Goal: Information Seeking & Learning: Learn about a topic

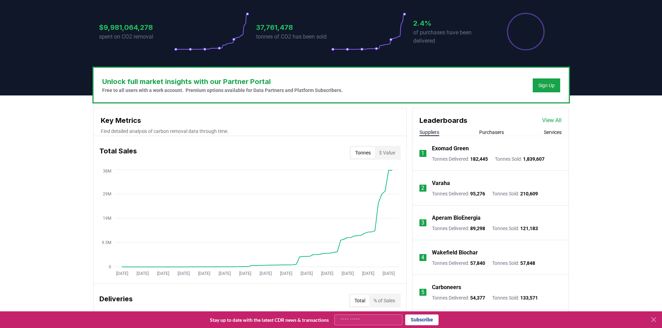
scroll to position [174, 0]
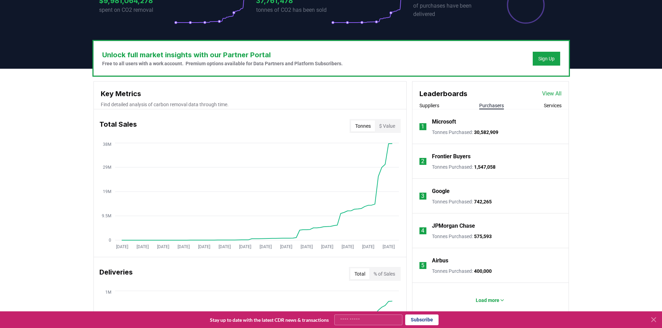
click at [493, 105] on button "Purchasers" at bounding box center [491, 105] width 25 height 7
click at [457, 226] on p "JPMorgan Chase" at bounding box center [453, 226] width 43 height 8
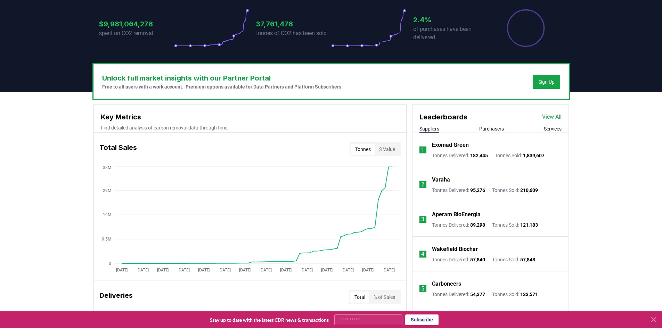
scroll to position [139, 0]
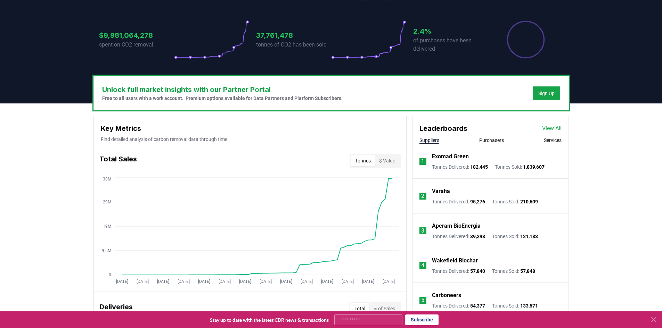
click at [491, 141] on button "Purchasers" at bounding box center [491, 140] width 25 height 7
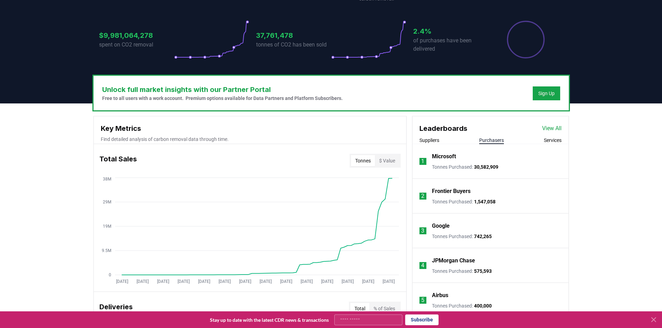
scroll to position [174, 0]
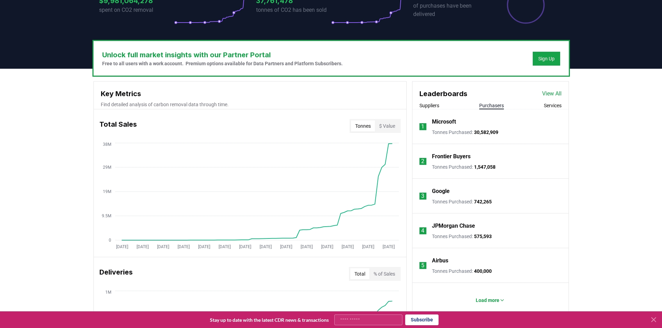
click at [440, 227] on p "JPMorgan Chase" at bounding box center [453, 226] width 43 height 8
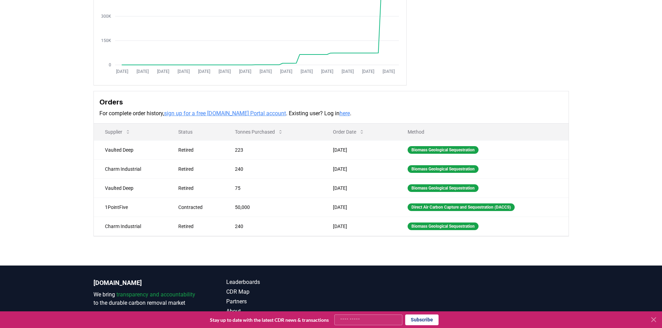
scroll to position [154, 0]
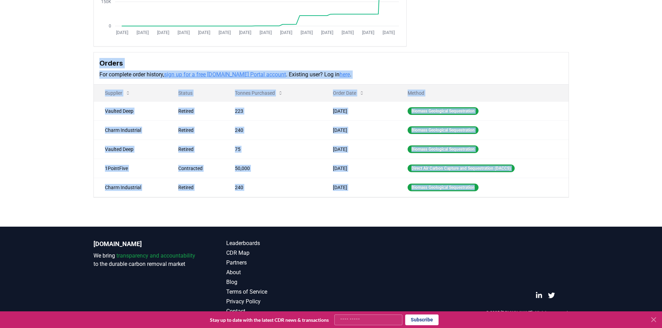
drag, startPoint x: 483, startPoint y: 188, endPoint x: 86, endPoint y: 62, distance: 417.1
click at [86, 62] on div "Purchaser Metrics Purchases Jan 2019 Jul 2019 Jan 2020 Jul 2020 Jan 2021 Jul 20…" at bounding box center [331, 62] width 662 height 327
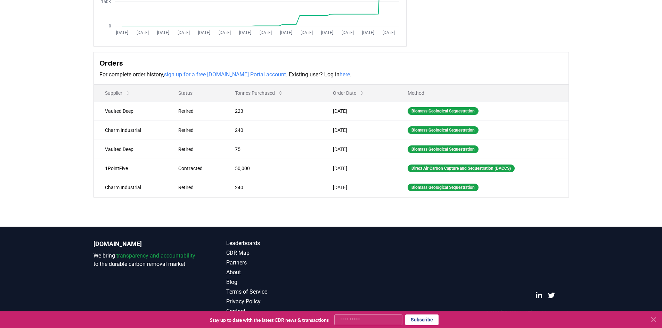
click at [94, 68] on div "Orders For complete order history, sign up for a free CDR.fyi Portal account . …" at bounding box center [331, 68] width 475 height 32
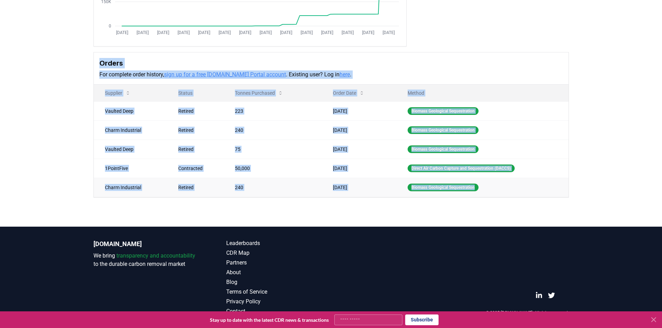
drag, startPoint x: 105, startPoint y: 65, endPoint x: 523, endPoint y: 187, distance: 435.5
click at [523, 187] on div "Orders For complete order history, sign up for a free CDR.fyi Portal account . …" at bounding box center [330, 125] width 475 height 146
click at [305, 178] on td "240" at bounding box center [273, 187] width 98 height 19
drag, startPoint x: 494, startPoint y: 187, endPoint x: 94, endPoint y: 63, distance: 419.0
click at [94, 63] on div "Orders For complete order history, sign up for a free CDR.fyi Portal account . …" at bounding box center [330, 125] width 475 height 146
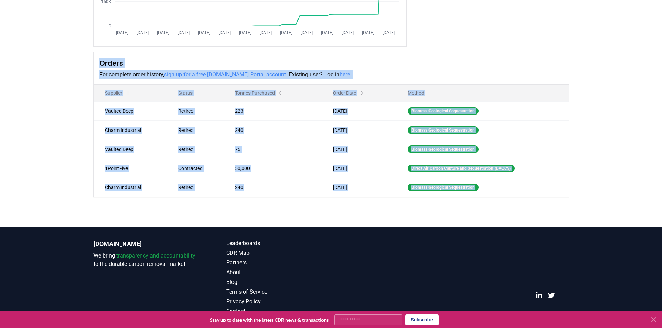
click at [94, 63] on div "Orders For complete order history, sign up for a free CDR.fyi Portal account . …" at bounding box center [331, 68] width 475 height 32
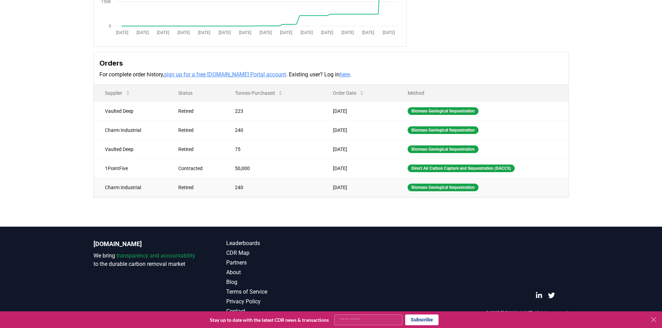
click at [477, 183] on td "Biomass Geological Sequestration" at bounding box center [482, 187] width 172 height 19
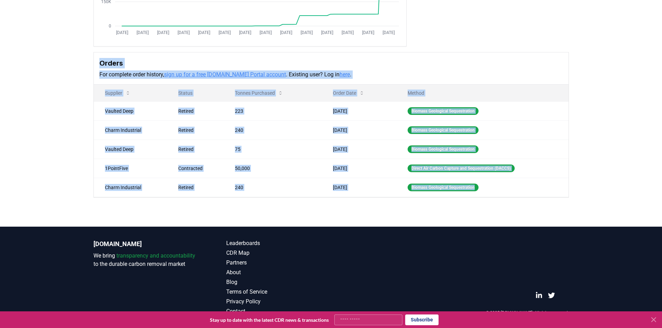
drag, startPoint x: 484, startPoint y: 191, endPoint x: 92, endPoint y: 56, distance: 414.5
click at [92, 56] on div "Purchaser Metrics Purchases Jan 2019 Jul 2019 Jan 2020 Jul 2020 Jan 2021 Jul 20…" at bounding box center [331, 34] width 487 height 327
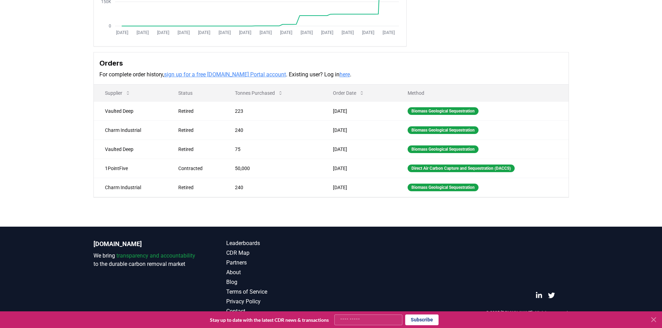
click at [524, 198] on div "Purchaser Metrics Purchases Jan 2019 Jul 2019 Jan 2020 Jul 2020 Jan 2021 Jul 20…" at bounding box center [331, 62] width 662 height 327
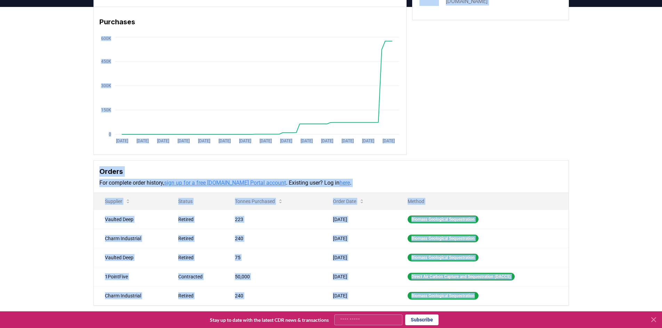
scroll to position [0, 0]
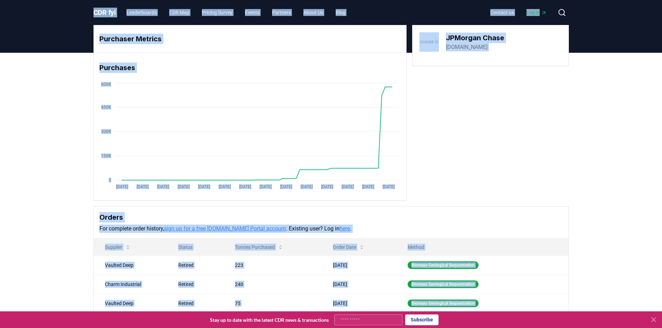
drag, startPoint x: 505, startPoint y: 191, endPoint x: 81, endPoint y: 17, distance: 457.9
click at [81, 17] on div "CDR . fyi Leaderboards CDR Map Pricing Survey Events Partners About Us Blog Con…" at bounding box center [331, 241] width 662 height 483
click at [81, 17] on header "CDR . fyi Leaderboards CDR Map Pricing Survey Events Partners About Us Blog Con…" at bounding box center [331, 12] width 662 height 25
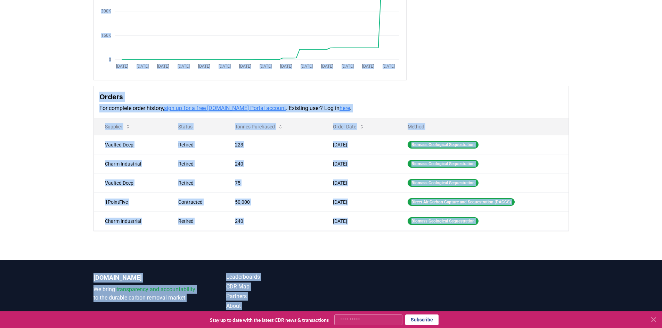
scroll to position [154, 0]
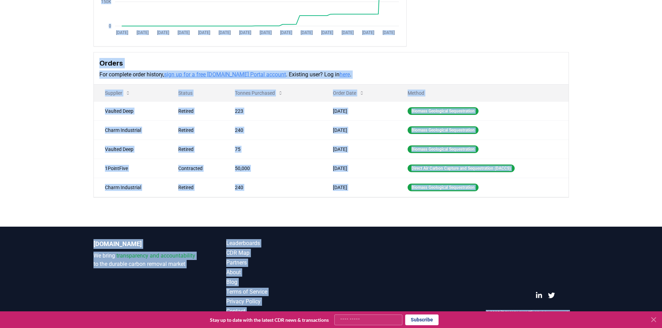
drag, startPoint x: 80, startPoint y: 11, endPoint x: 589, endPoint y: 315, distance: 592.8
click at [589, 315] on body "CDR . fyi Leaderboards CDR Map Pricing Survey Events Partners About Us Blog Con…" at bounding box center [331, 87] width 662 height 483
click at [590, 285] on footer "CDR.fyi We bring transparency and accountability to the durable carbon removal …" at bounding box center [331, 277] width 662 height 101
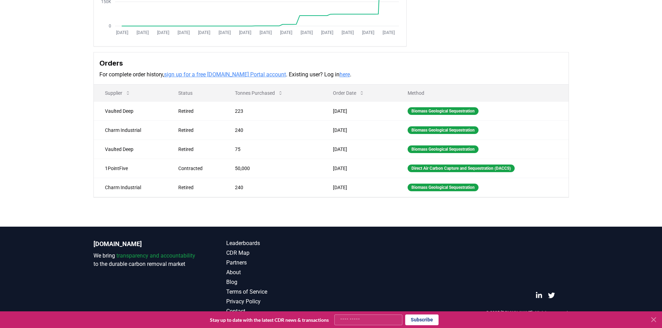
click at [656, 318] on icon at bounding box center [653, 320] width 8 height 8
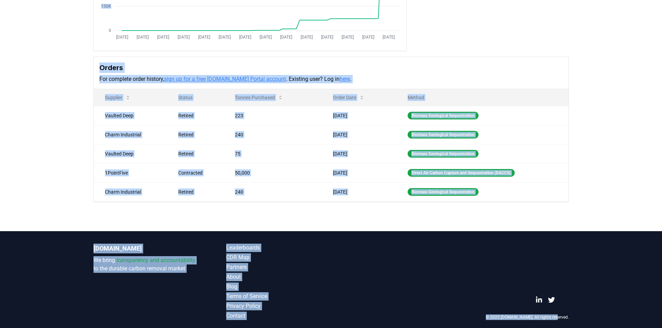
scroll to position [0, 0]
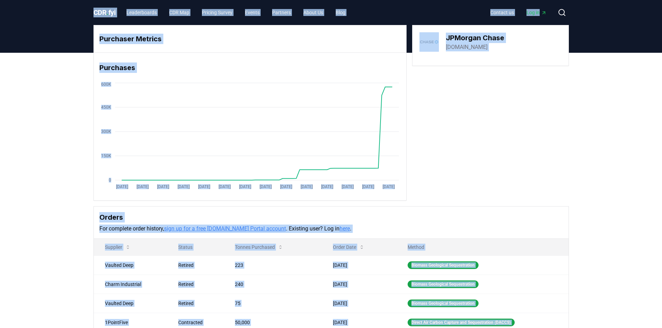
drag, startPoint x: 605, startPoint y: 315, endPoint x: 84, endPoint y: 11, distance: 602.7
click at [84, 11] on div "CDR . fyi Leaderboards CDR Map Pricing Survey Events Partners About Us Blog Con…" at bounding box center [331, 241] width 662 height 483
click at [84, 11] on header "CDR . fyi Leaderboards CDR Map Pricing Survey Events Partners About Us Blog Con…" at bounding box center [331, 12] width 662 height 25
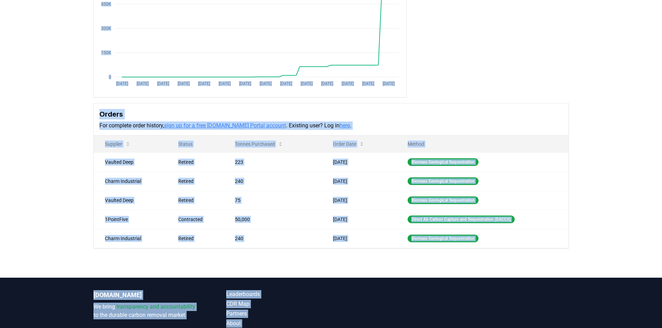
scroll to position [154, 0]
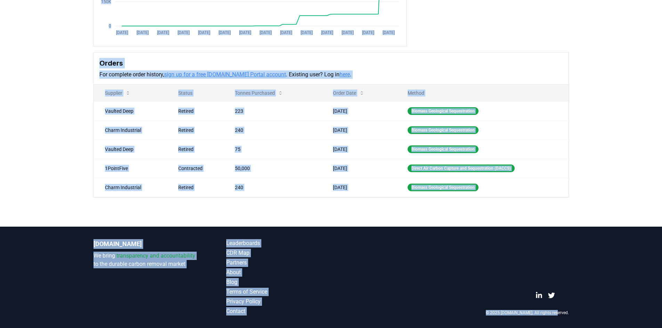
drag, startPoint x: 84, startPoint y: 3, endPoint x: 572, endPoint y: 314, distance: 577.8
click at [572, 314] on div "CDR . fyi Leaderboards CDR Map Pricing Survey Events Partners About Us Blog Con…" at bounding box center [331, 87] width 662 height 483
click at [572, 314] on div "CDR.fyi We bring transparency and accountability to the durable carbon removal …" at bounding box center [331, 277] width 487 height 101
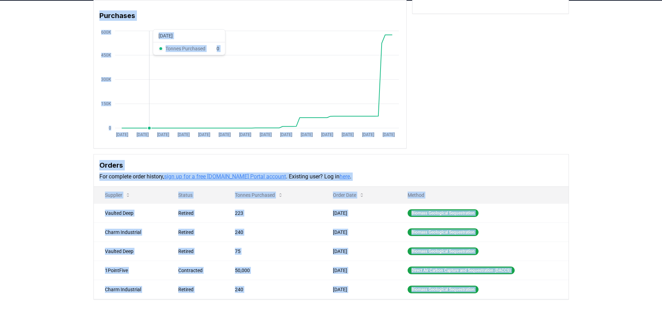
scroll to position [0, 0]
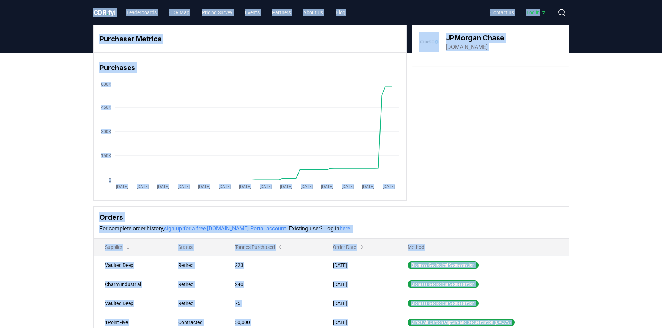
drag, startPoint x: 573, startPoint y: 314, endPoint x: 75, endPoint y: 10, distance: 584.1
click at [75, 10] on div "CDR . fyi Leaderboards CDR Map Pricing Survey Events Partners About Us Blog Con…" at bounding box center [331, 241] width 662 height 483
click at [75, 10] on header "CDR . fyi Leaderboards CDR Map Pricing Survey Events Partners About Us Blog Con…" at bounding box center [331, 12] width 662 height 25
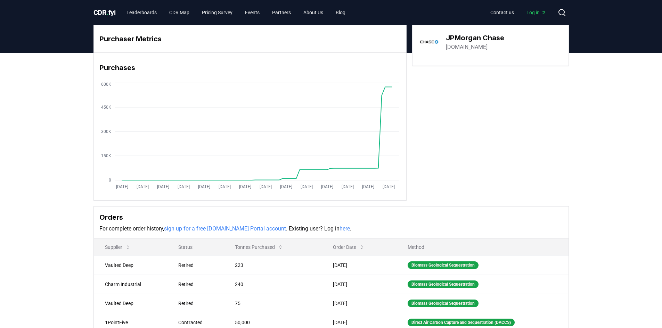
drag, startPoint x: 102, startPoint y: 36, endPoint x: 451, endPoint y: 197, distance: 384.7
click at [460, 197] on div "Purchaser Metrics Purchases Jan 2019 Jul 2019 Jan 2020 Jul 2020 Jan 2021 Jul 20…" at bounding box center [330, 113] width 475 height 176
click at [429, 194] on div "Purchaser Metrics Purchases Jan 2019 Jul 2019 Jan 2020 Jul 2020 Jan 2021 Jul 20…" at bounding box center [330, 113] width 475 height 176
drag, startPoint x: 419, startPoint y: 191, endPoint x: 435, endPoint y: 181, distance: 18.6
click at [420, 189] on div "Purchaser Metrics Purchases Jan 2019 Jul 2019 Jan 2020 Jul 2020 Jan 2021 Jul 20…" at bounding box center [330, 113] width 475 height 176
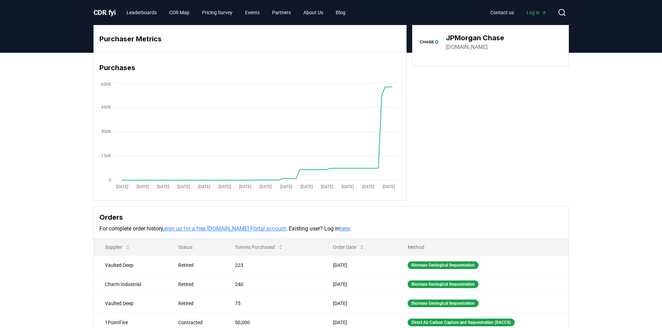
click at [401, 187] on div "Jan 2019 Jul 2019 Jan 2020 Jul 2020 Jan 2021 Jul 2021 Jan 2022 Jul 2022 Jan 202…" at bounding box center [250, 136] width 312 height 111
drag, startPoint x: 401, startPoint y: 187, endPoint x: 78, endPoint y: 10, distance: 368.2
click at [78, 10] on div "CDR . fyi Leaderboards CDR Map Pricing Survey Events Partners About Us Blog Con…" at bounding box center [331, 241] width 662 height 483
click at [523, 108] on div "Purchaser Metrics Purchases Jan 2019 Jul 2019 Jan 2020 Jul 2020 Jan 2021 Jul 20…" at bounding box center [330, 113] width 475 height 176
drag, startPoint x: 407, startPoint y: 195, endPoint x: 85, endPoint y: 11, distance: 370.9
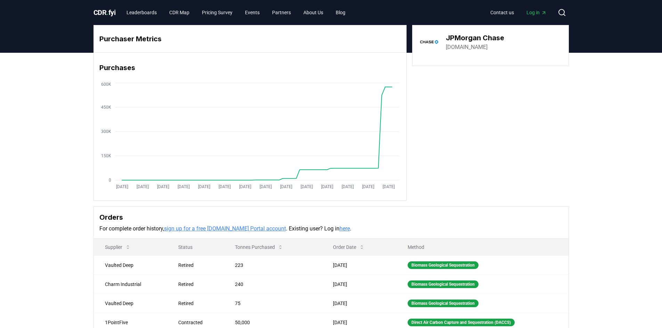
click at [85, 11] on div "CDR . fyi Leaderboards CDR Map Pricing Survey Events Partners About Us Blog Con…" at bounding box center [331, 241] width 662 height 483
click at [62, 45] on header at bounding box center [331, 39] width 662 height 28
drag, startPoint x: 77, startPoint y: 3, endPoint x: 397, endPoint y: 193, distance: 371.9
click at [397, 193] on div "CDR . fyi Leaderboards CDR Map Pricing Survey Events Partners About Us Blog Con…" at bounding box center [331, 241] width 662 height 483
click at [397, 193] on div "Jan 2019 Jul 2019 Jan 2020 Jul 2020 Jan 2021 Jul 2021 Jan 2022 Jul 2022 Jan 202…" at bounding box center [250, 138] width 312 height 115
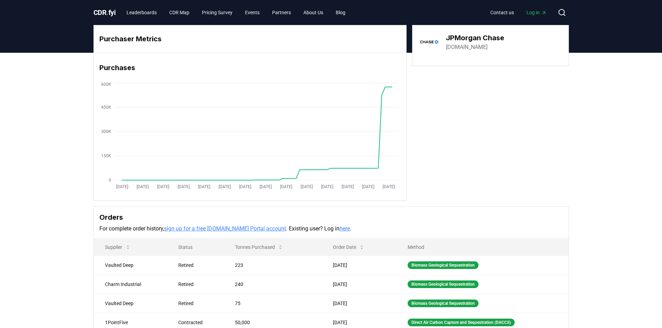
drag, startPoint x: 388, startPoint y: 189, endPoint x: 98, endPoint y: 45, distance: 324.3
click at [98, 45] on div "Purchaser Metrics Purchases Jan 2019 Jul 2019 Jan 2020 Jul 2020 Jan 2021 Jul 20…" at bounding box center [249, 113] width 313 height 176
click at [114, 43] on h3 "Purchaser Metrics" at bounding box center [249, 39] width 301 height 10
drag, startPoint x: 97, startPoint y: 34, endPoint x: 407, endPoint y: 179, distance: 341.7
click at [414, 187] on div "Purchaser Metrics Purchases Jan 2019 Jul 2019 Jan 2020 Jul 2020 Jan 2021 Jul 20…" at bounding box center [330, 113] width 475 height 176
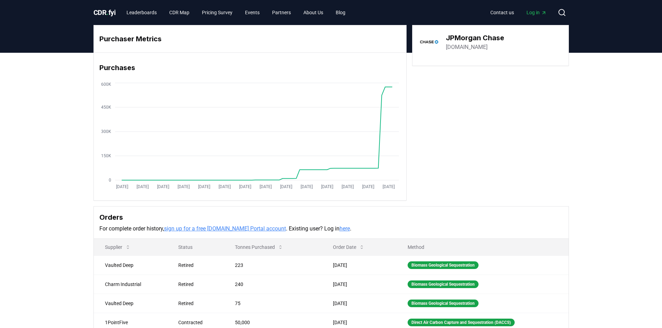
drag, startPoint x: 404, startPoint y: 179, endPoint x: 402, endPoint y: 187, distance: 8.2
click at [404, 179] on div "Jan 2019 Jul 2019 Jan 2020 Jul 2020 Jan 2021 Jul 2021 Jan 2022 Jul 2022 Jan 202…" at bounding box center [250, 136] width 312 height 111
click at [402, 192] on div "Jan 2019 Jul 2019 Jan 2020 Jul 2020 Jan 2021 Jul 2021 Jan 2022 Jul 2022 Jan 202…" at bounding box center [250, 136] width 312 height 111
drag, startPoint x: 400, startPoint y: 189, endPoint x: 100, endPoint y: 17, distance: 345.6
click at [100, 17] on div "CDR . fyi Leaderboards CDR Map Pricing Survey Events Partners About Us Blog Con…" at bounding box center [331, 241] width 662 height 483
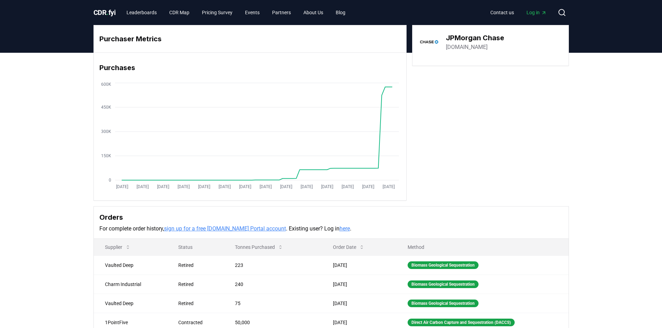
click at [92, 31] on div "Purchaser Metrics Purchases Jan 2019 Jul 2019 Jan 2020 Jul 2020 Jan 2021 Jul 20…" at bounding box center [331, 188] width 487 height 327
drag, startPoint x: 98, startPoint y: 39, endPoint x: 405, endPoint y: 183, distance: 339.7
click at [405, 183] on div "Purchaser Metrics Purchases Jan 2019 Jul 2019 Jan 2020 Jul 2020 Jan 2021 Jul 20…" at bounding box center [249, 113] width 313 height 176
click at [105, 72] on h3 "Purchases" at bounding box center [249, 68] width 301 height 10
drag, startPoint x: 100, startPoint y: 35, endPoint x: 403, endPoint y: 192, distance: 341.0
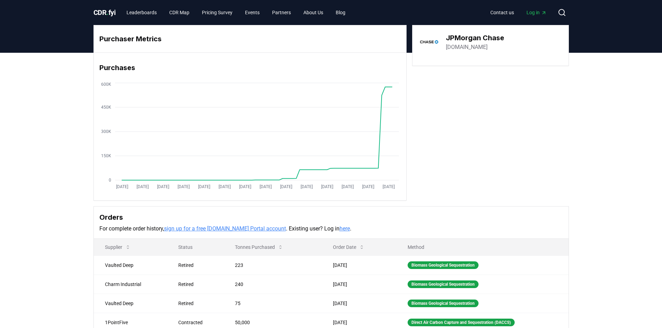
click at [403, 192] on div "Purchaser Metrics Purchases Jan 2019 Jul 2019 Jan 2020 Jul 2020 Jan 2021 Jul 20…" at bounding box center [249, 113] width 313 height 176
click at [403, 192] on div "Jan 2019 Jul 2019 Jan 2020 Jul 2020 Jan 2021 Jul 2021 Jan 2022 Jul 2022 Jan 202…" at bounding box center [250, 136] width 312 height 111
drag, startPoint x: 390, startPoint y: 186, endPoint x: 90, endPoint y: 24, distance: 340.7
click at [90, 24] on div "CDR . fyi Leaderboards CDR Map Pricing Survey Events Partners About Us Blog Con…" at bounding box center [331, 241] width 662 height 483
click at [90, 24] on div "CDR . fyi Leaderboards CDR Map Pricing Survey Events Partners About Us Blog Con…" at bounding box center [331, 12] width 487 height 25
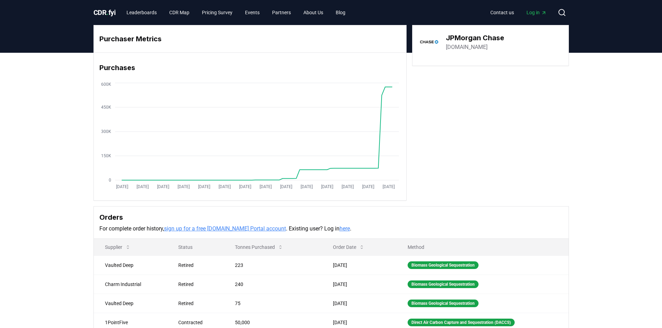
drag, startPoint x: 97, startPoint y: 35, endPoint x: 407, endPoint y: 192, distance: 347.5
click at [407, 192] on div "Purchaser Metrics Purchases Jan 2019 Jul 2019 Jan 2020 Jul 2020 Jan 2021 Jul 20…" at bounding box center [330, 113] width 475 height 176
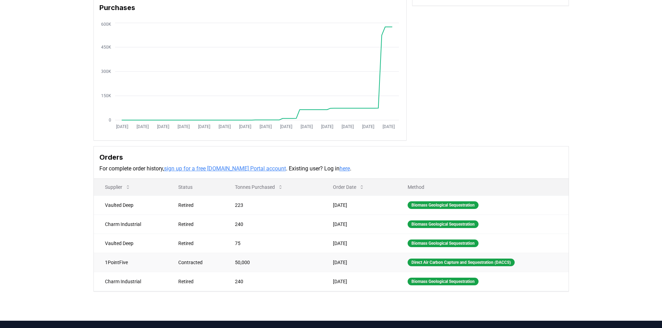
scroll to position [154, 0]
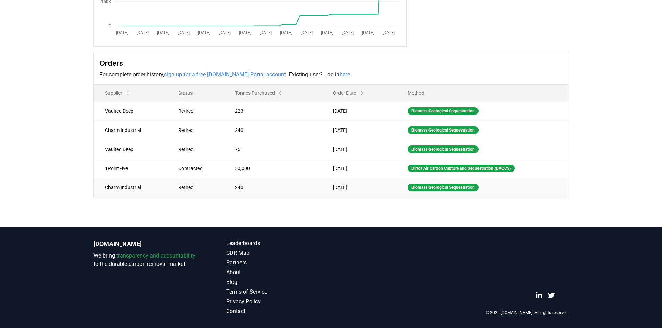
click at [567, 189] on td "Biomass Geological Sequestration" at bounding box center [482, 187] width 172 height 19
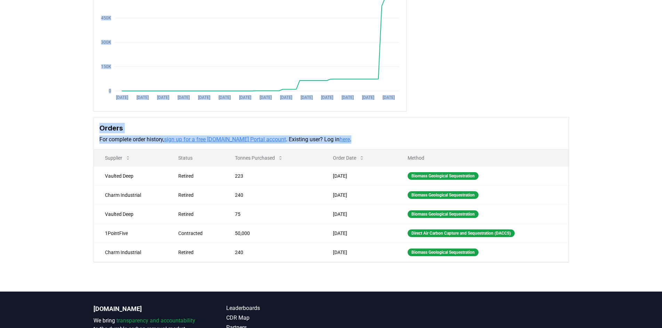
scroll to position [0, 0]
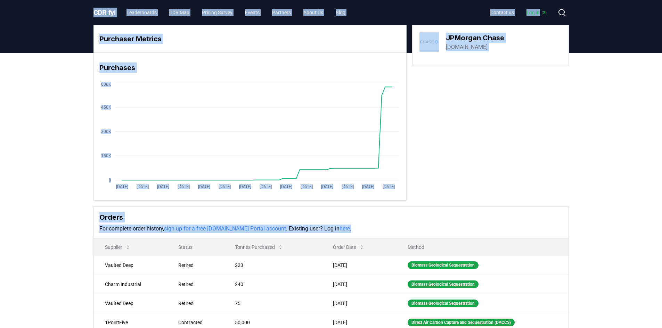
drag, startPoint x: 546, startPoint y: 199, endPoint x: 91, endPoint y: 14, distance: 491.1
click at [91, 14] on div "CDR . fyi Leaderboards CDR Map Pricing Survey Events Partners About Us Blog Con…" at bounding box center [331, 241] width 662 height 483
click at [79, 34] on header at bounding box center [331, 39] width 662 height 28
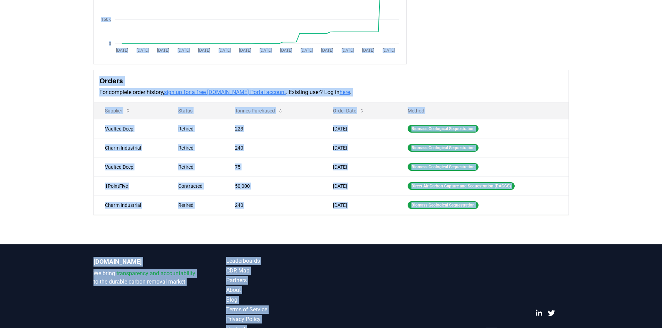
scroll to position [154, 0]
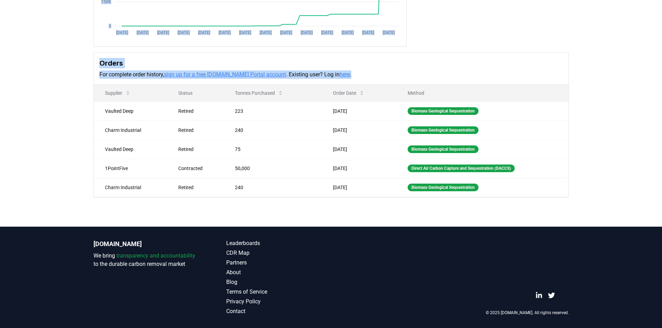
drag, startPoint x: 82, startPoint y: 11, endPoint x: 509, endPoint y: 205, distance: 468.4
click at [509, 205] on div "CDR . fyi Leaderboards CDR Map Pricing Survey Events Partners About Us Blog Con…" at bounding box center [331, 87] width 662 height 483
click at [72, 81] on div "Purchaser Metrics Purchases Jan 2019 Jul 2019 Jan 2020 Jul 2020 Jan 2021 Jul 20…" at bounding box center [331, 62] width 662 height 327
